Goal: Check status: Check status

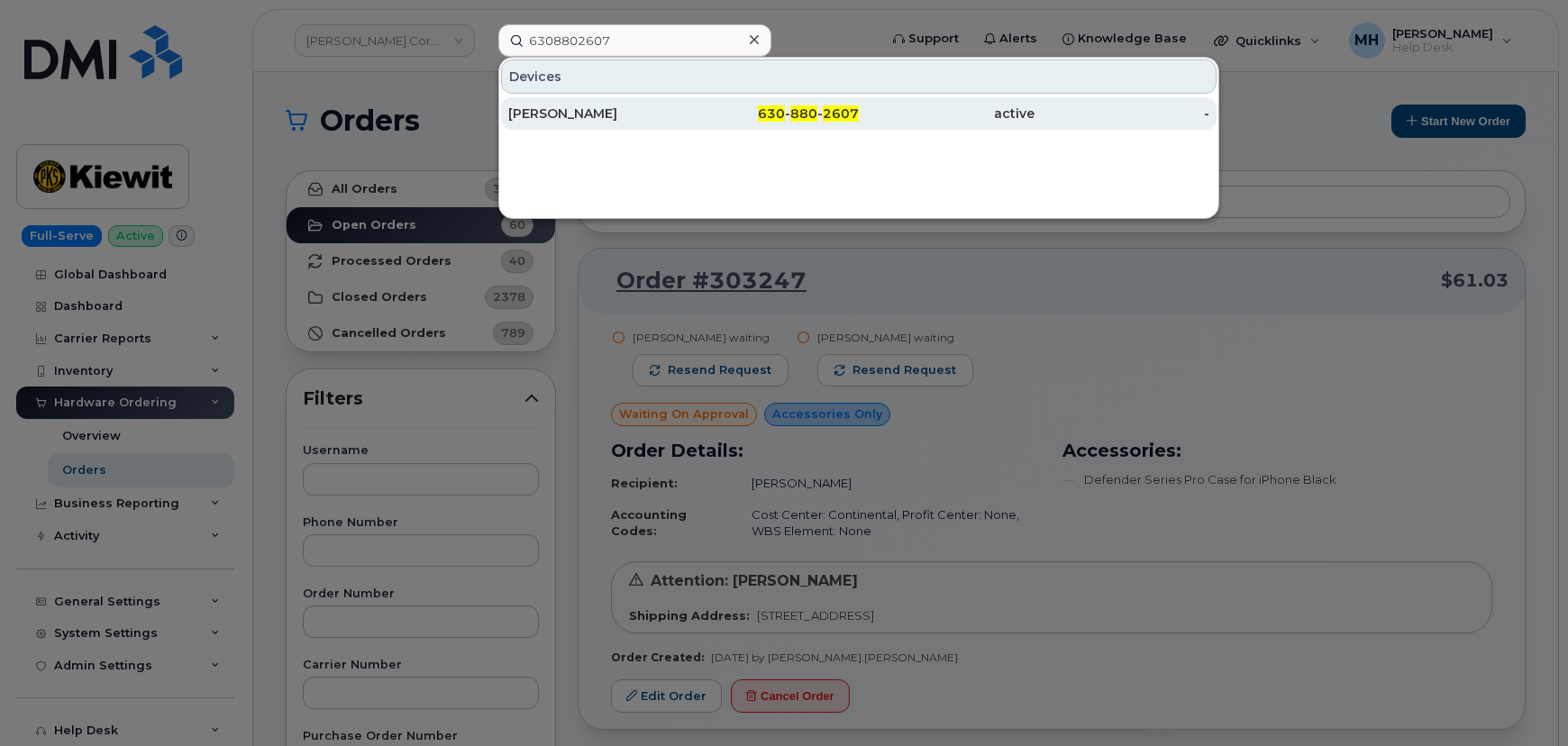
type input "6308802607"
click at [643, 111] on div "[PERSON_NAME]" at bounding box center [596, 113] width 175 height 18
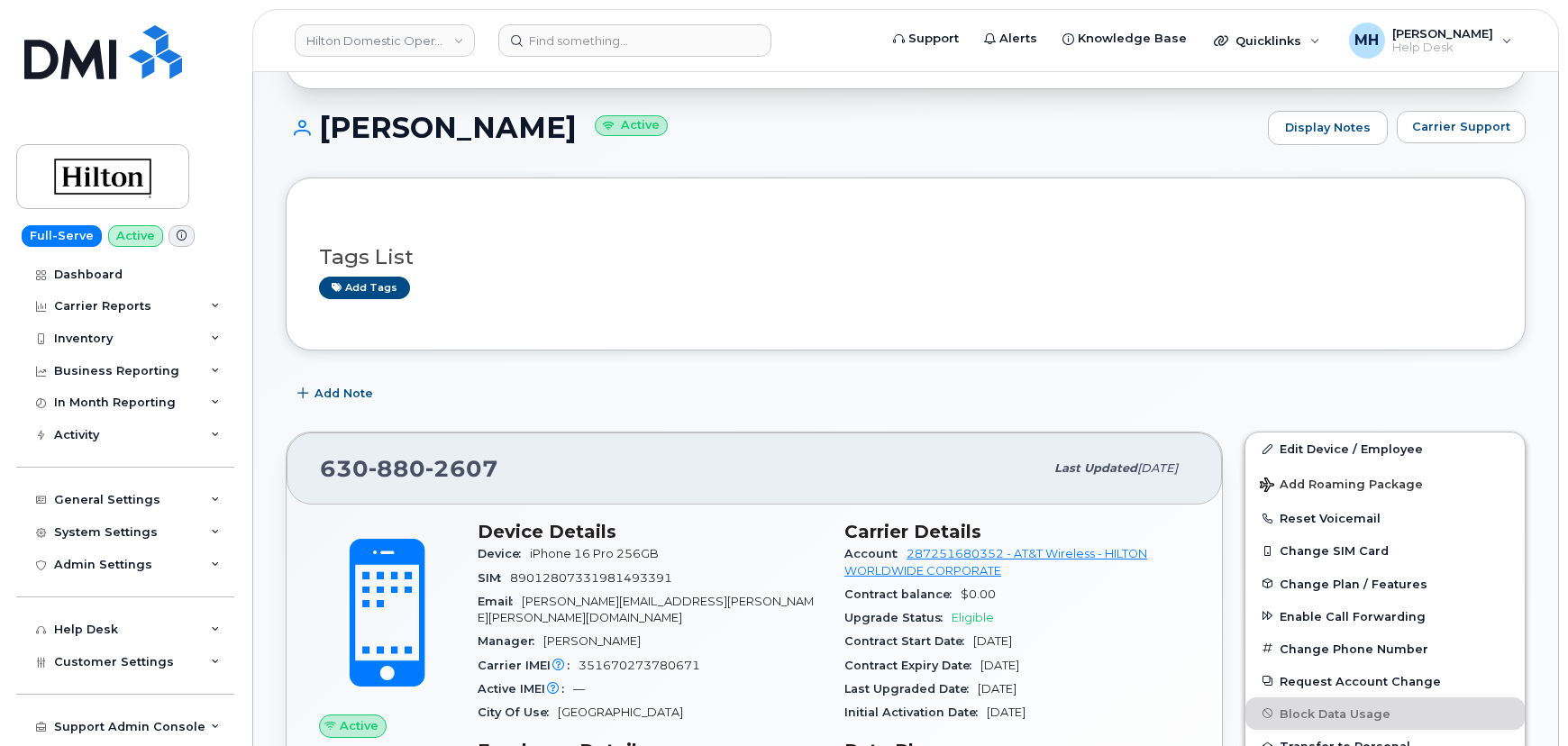
scroll to position [163, 0]
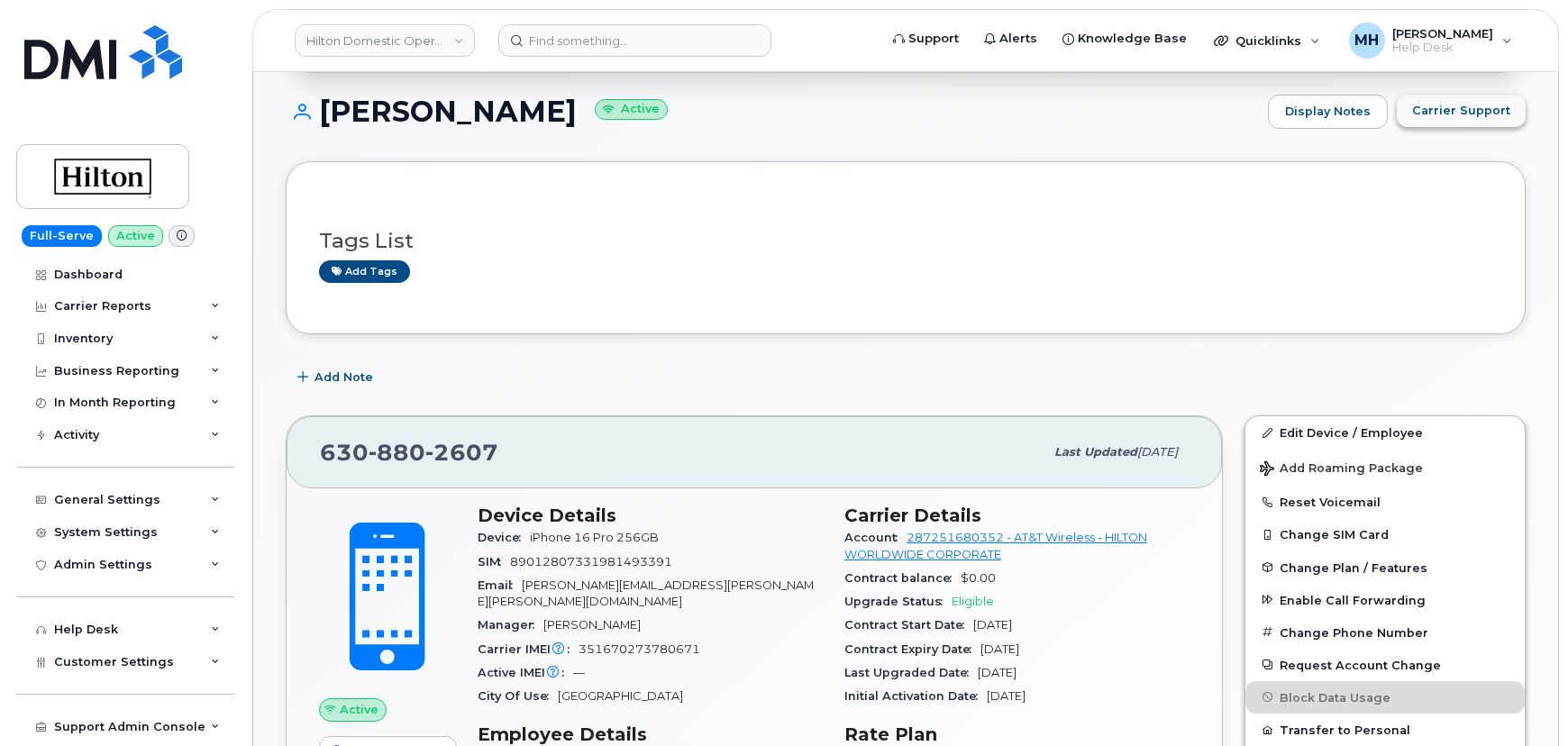
click at [1423, 107] on span "Carrier Support" at bounding box center [1461, 110] width 98 height 17
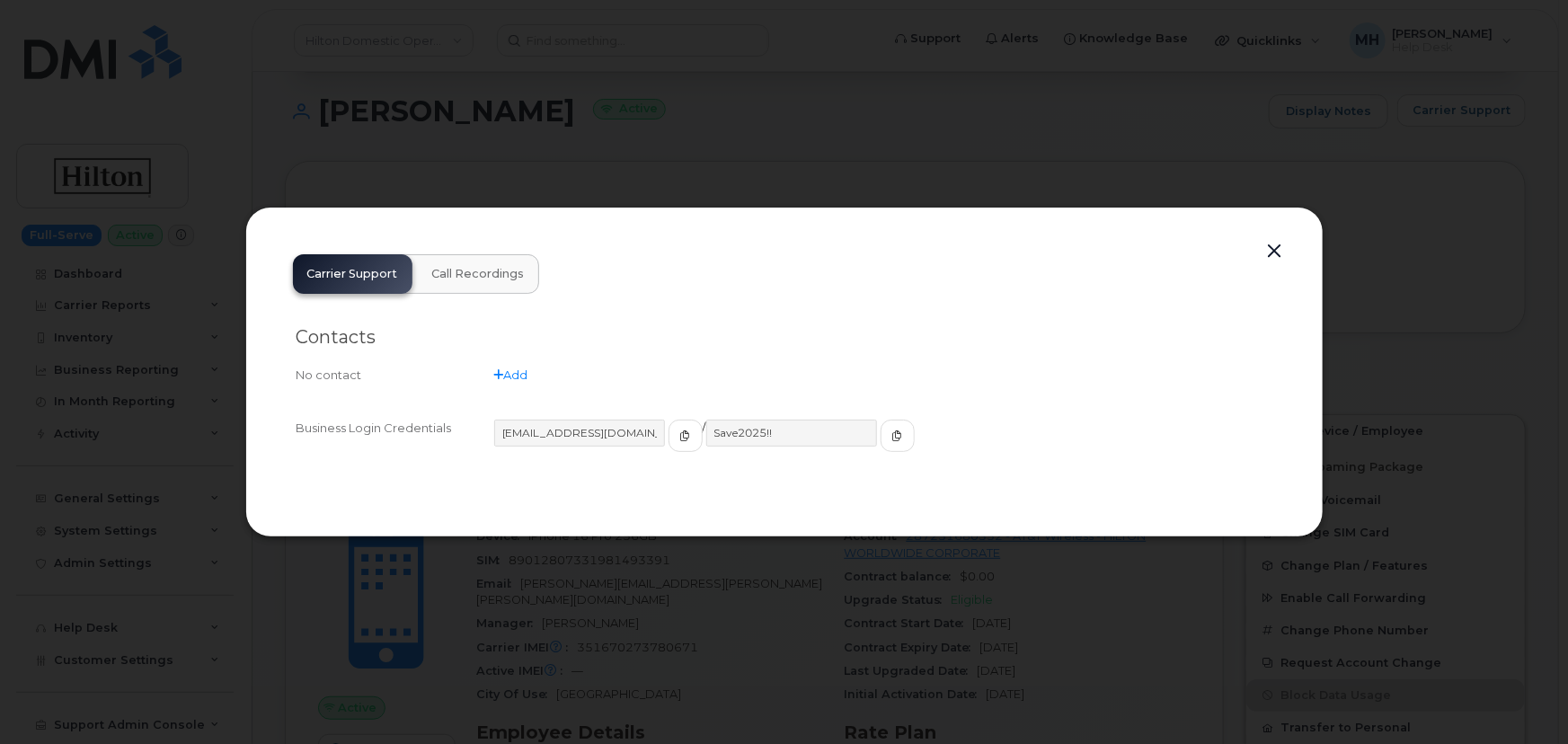
click at [1278, 287] on div "Carrier Support Call Recordings Contacts No contact Add Business Login Credenti…" at bounding box center [784, 372] width 1011 height 264
drag, startPoint x: 1272, startPoint y: 261, endPoint x: 1262, endPoint y: 276, distance: 18.0
click at [1272, 260] on button "button" at bounding box center [1275, 251] width 27 height 25
